Goal: Task Accomplishment & Management: Use online tool/utility

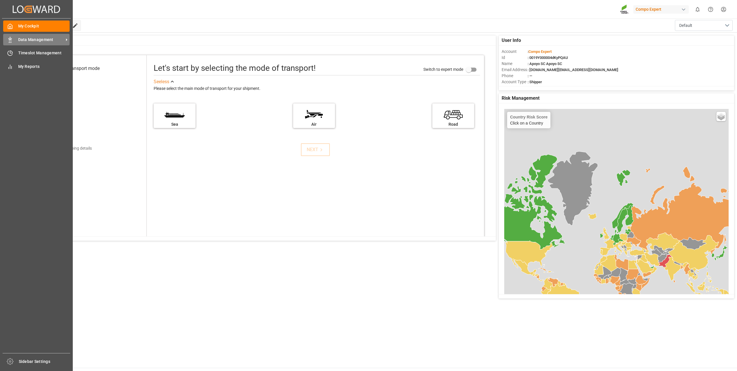
click at [20, 39] on span "Data Management" at bounding box center [41, 40] width 46 height 6
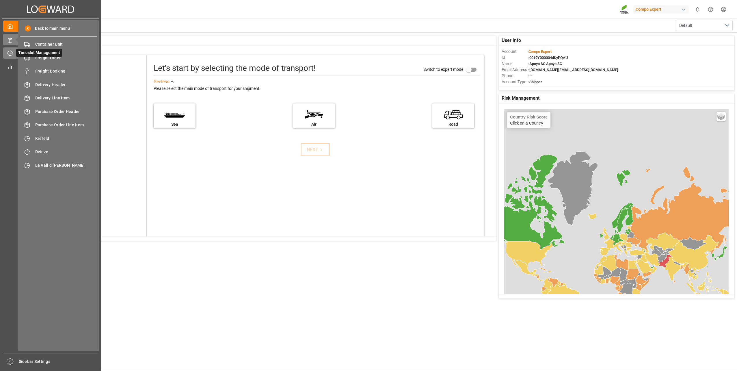
click at [11, 50] on div "Timeslot Management Timeslot Management" at bounding box center [50, 52] width 95 height 11
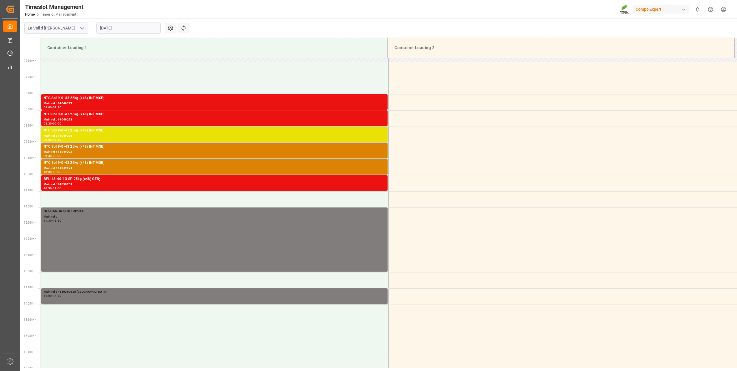
scroll to position [223, 0]
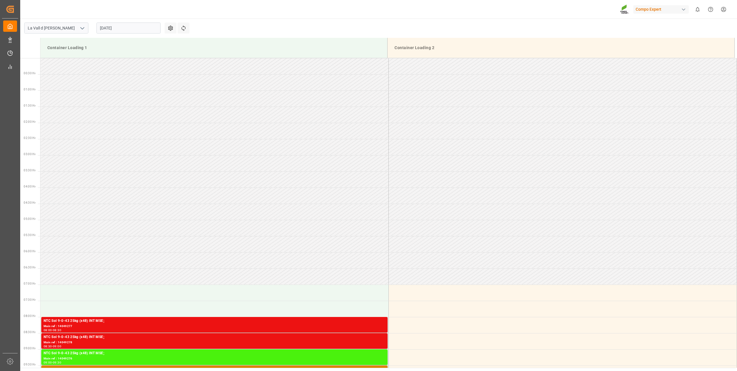
click at [114, 29] on input "[DATE]" at bounding box center [129, 28] width 64 height 11
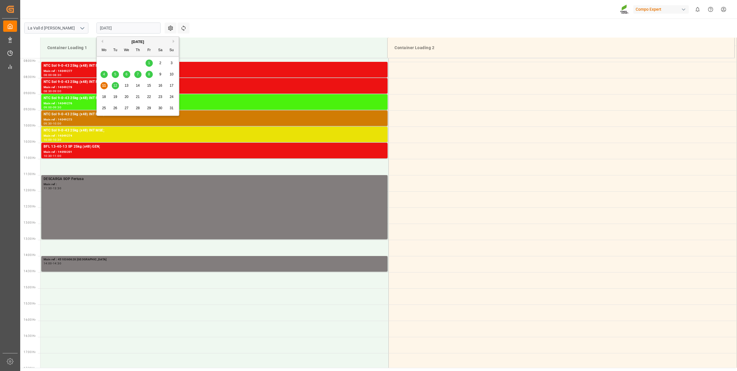
scroll to position [197, 0]
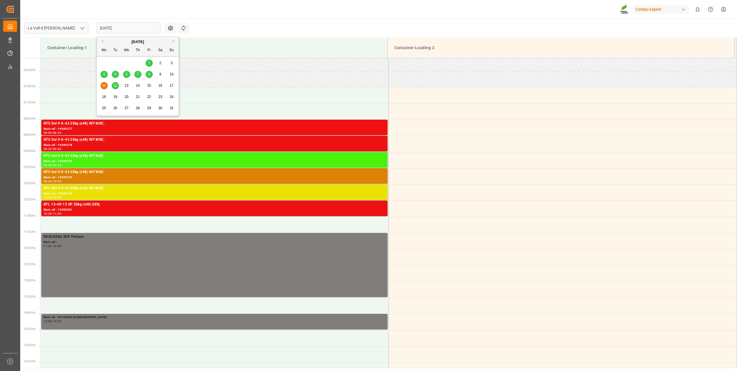
click at [113, 87] on div "12" at bounding box center [115, 85] width 7 height 7
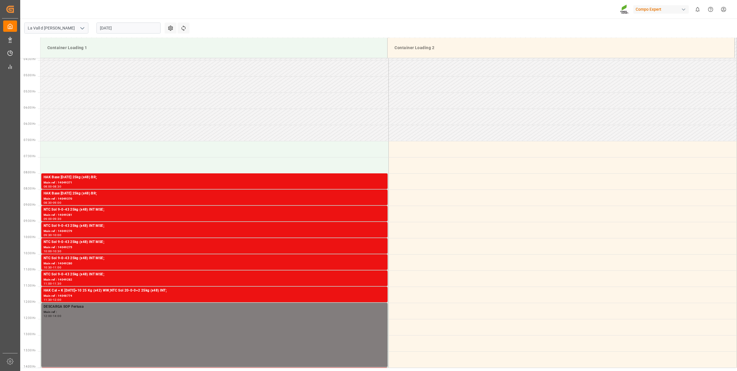
scroll to position [255, 0]
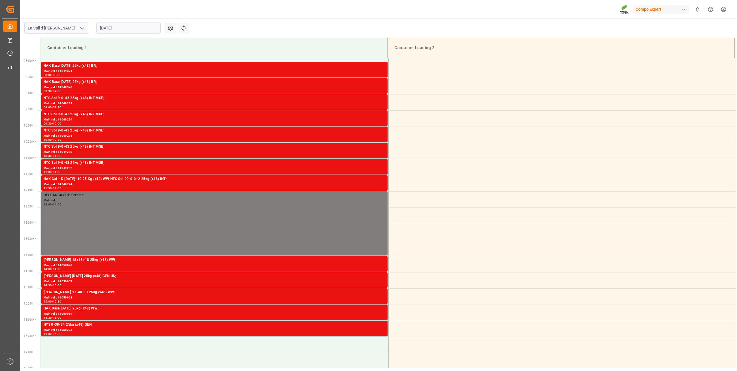
click at [108, 23] on input "12.08.2025" at bounding box center [129, 28] width 64 height 11
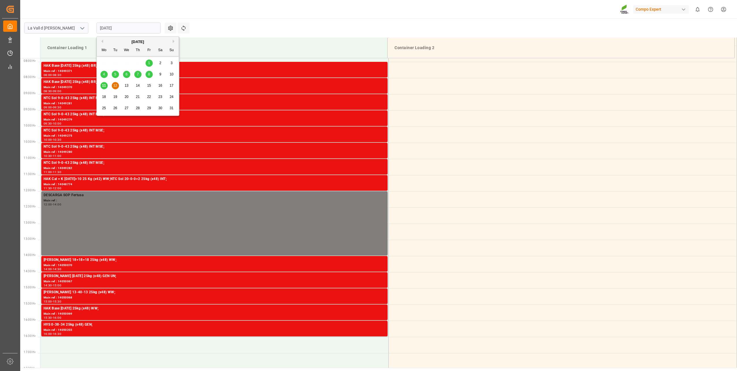
click at [104, 83] on div "11" at bounding box center [104, 85] width 7 height 7
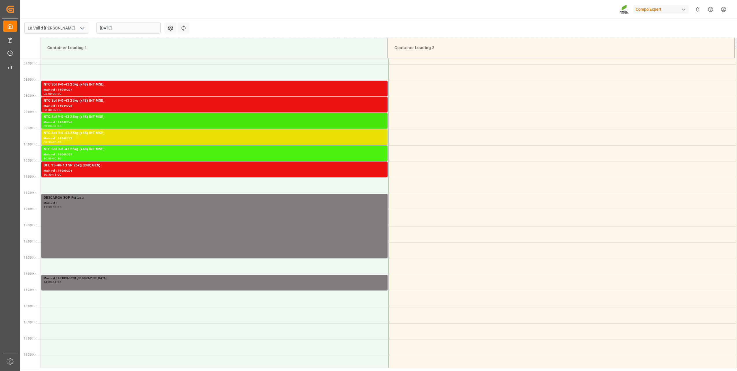
scroll to position [226, 0]
